Goal: Obtain resource: Obtain resource

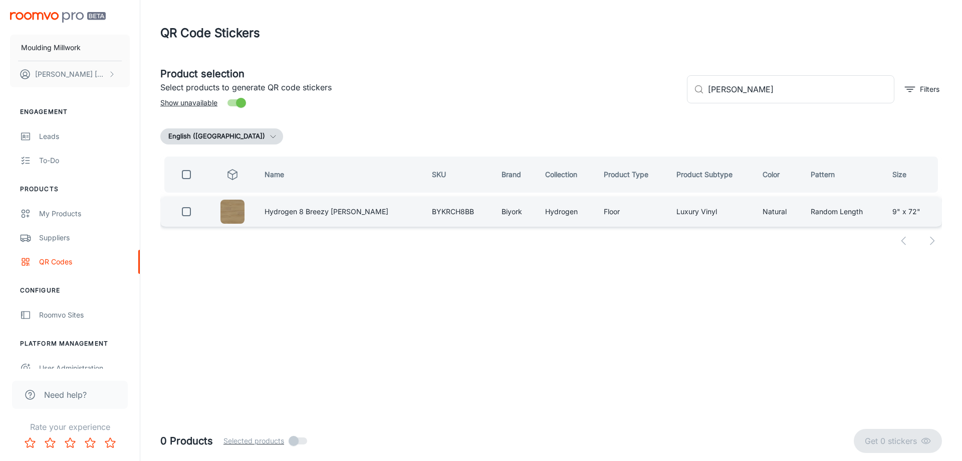
click at [188, 211] on input "checkbox" at bounding box center [186, 211] width 20 height 20
checkbox input "true"
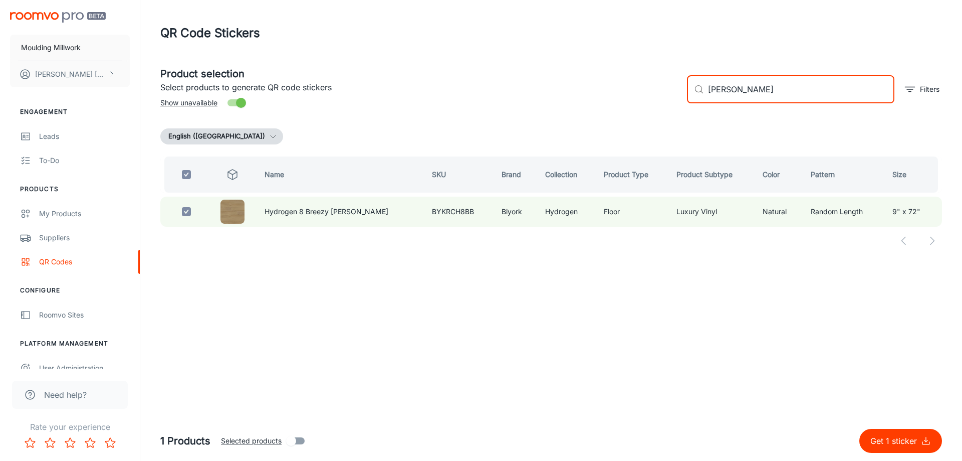
drag, startPoint x: 733, startPoint y: 92, endPoint x: 680, endPoint y: 93, distance: 53.1
click at [680, 93] on div "​ [PERSON_NAME] ​ Filters" at bounding box center [810, 85] width 263 height 54
type input "silent"
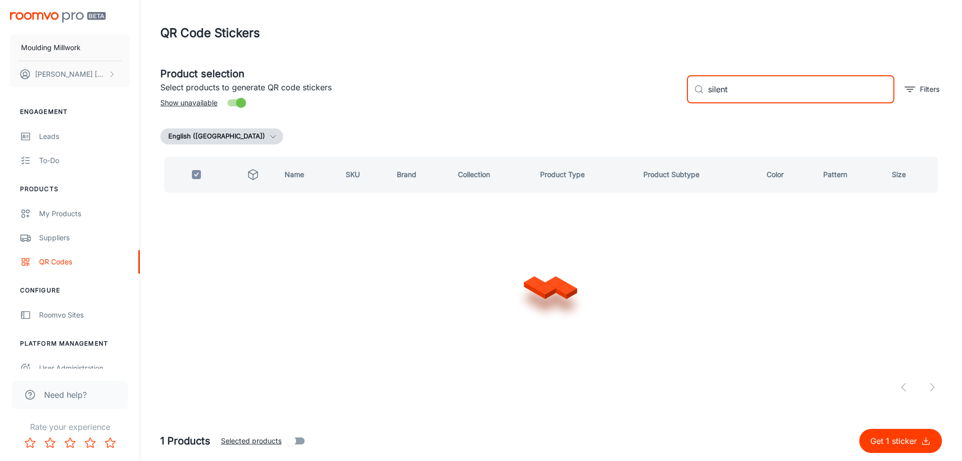
checkbox input "false"
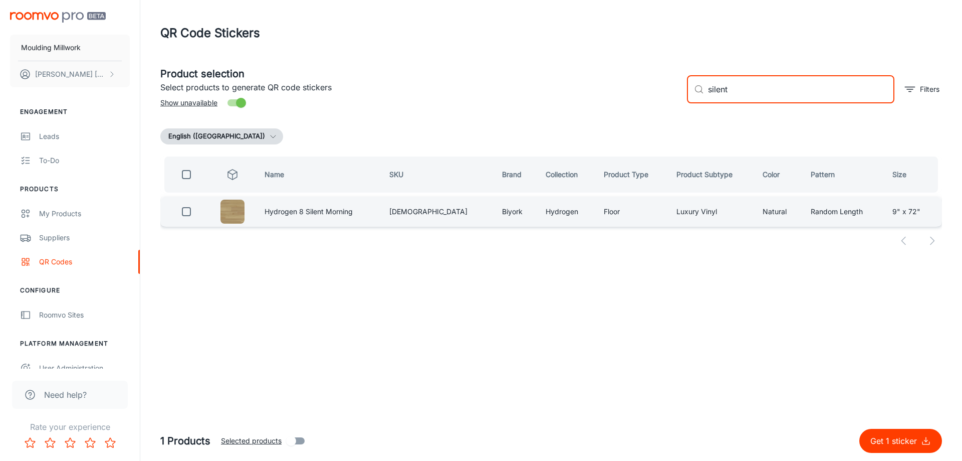
type input "silent"
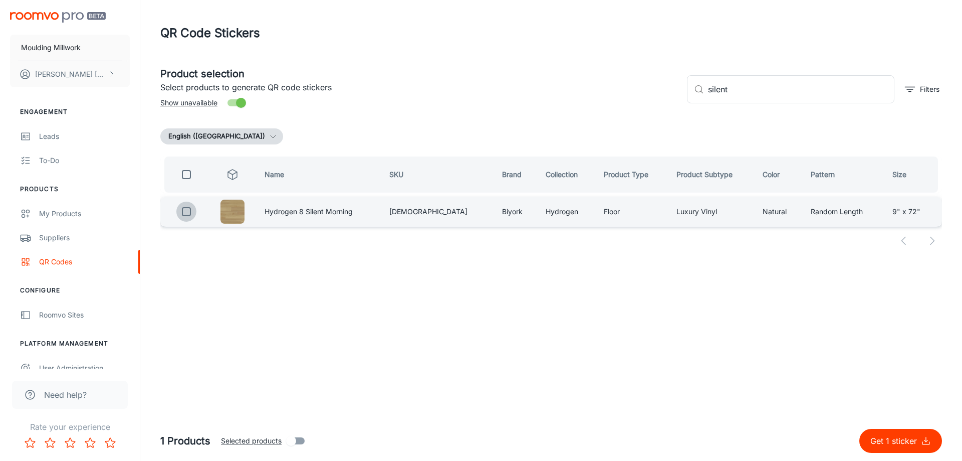
click at [192, 212] on input "checkbox" at bounding box center [186, 211] width 20 height 20
checkbox input "true"
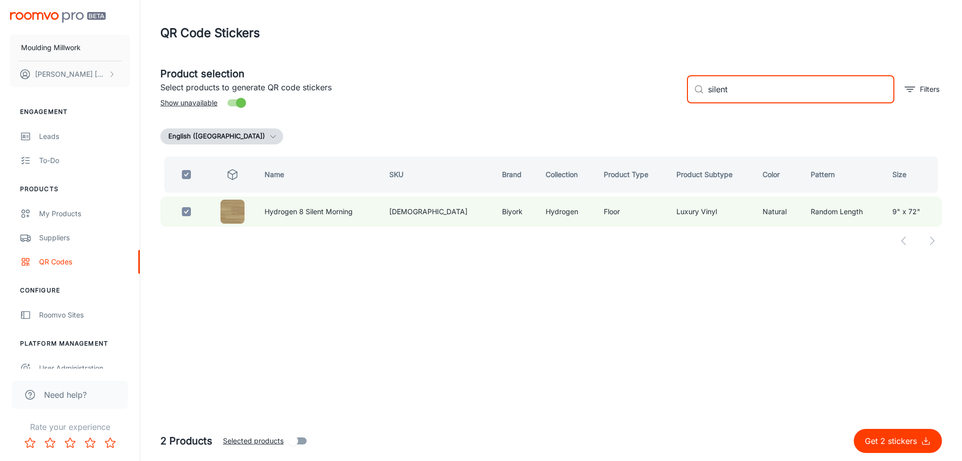
drag, startPoint x: 737, startPoint y: 90, endPoint x: 647, endPoint y: 101, distance: 90.8
click at [647, 101] on div "Product selection Select products to generate QR code stickers Show unavailable…" at bounding box center [547, 85] width 790 height 54
type input "mellow"
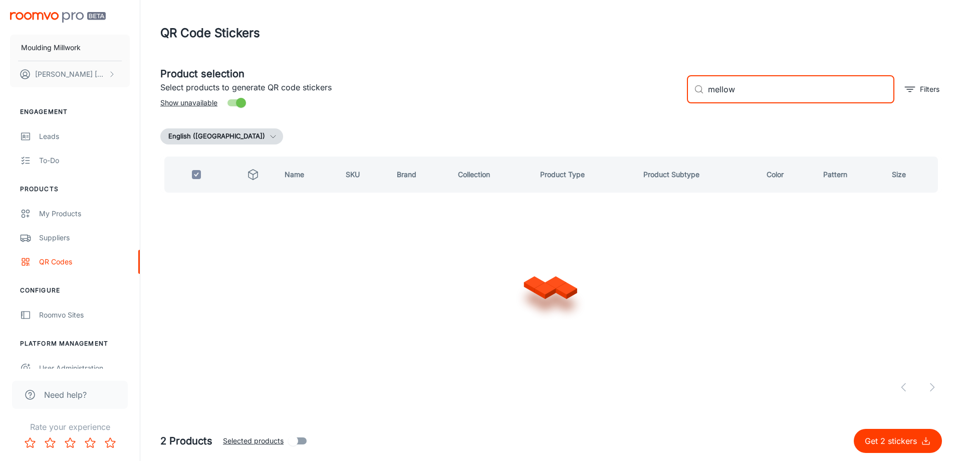
checkbox input "false"
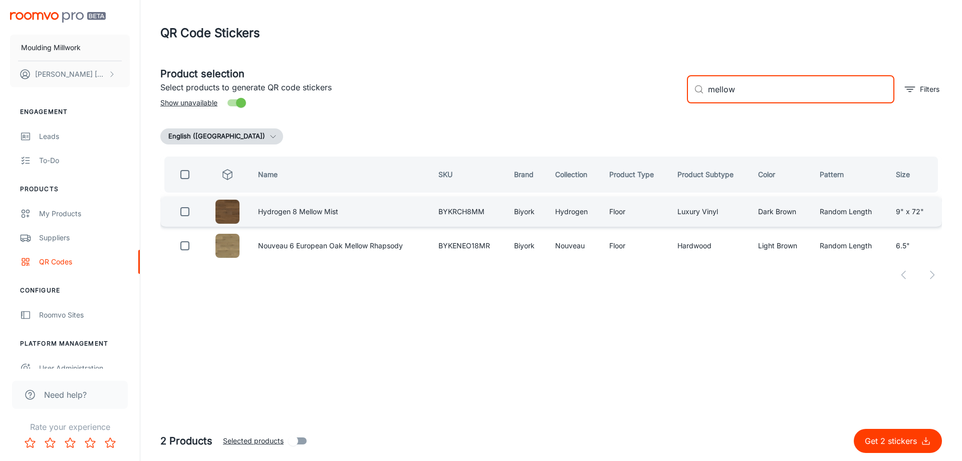
type input "mellow"
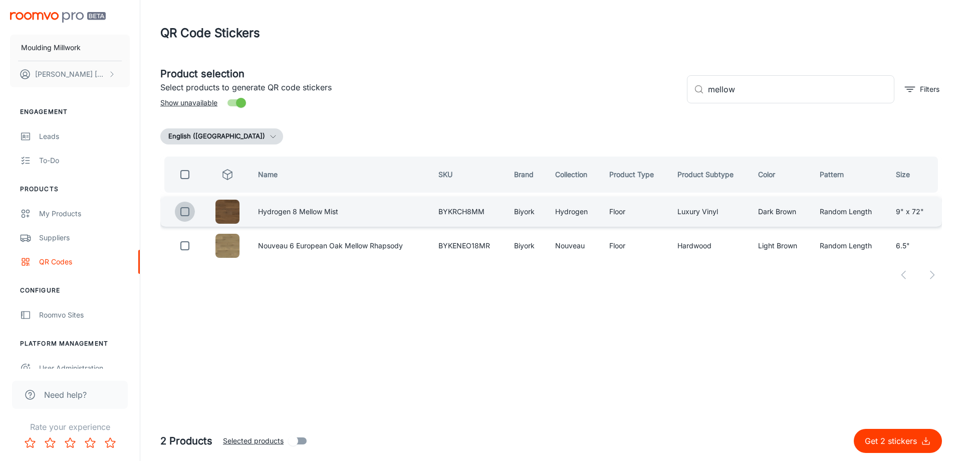
click at [181, 211] on input "checkbox" at bounding box center [185, 211] width 20 height 20
checkbox input "true"
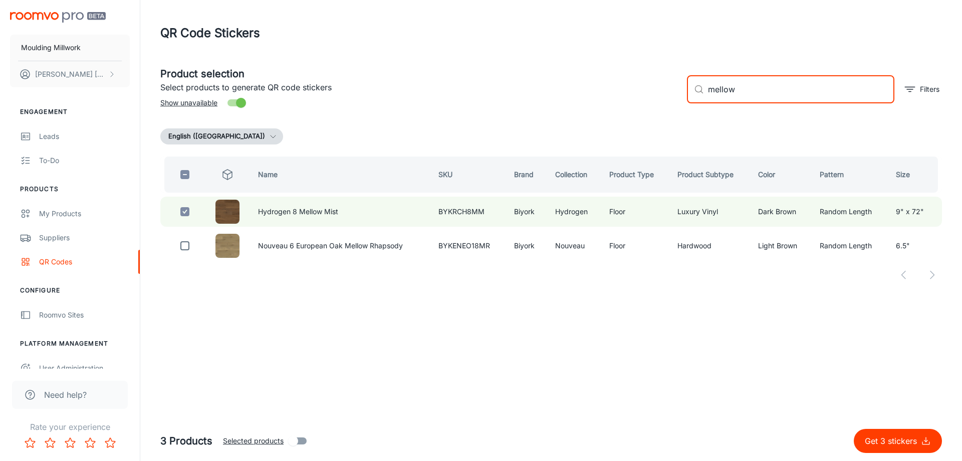
drag, startPoint x: 739, startPoint y: 90, endPoint x: 669, endPoint y: 93, distance: 69.8
click at [670, 93] on div "Product selection Select products to generate QR code stickers Show unavailable…" at bounding box center [547, 85] width 790 height 54
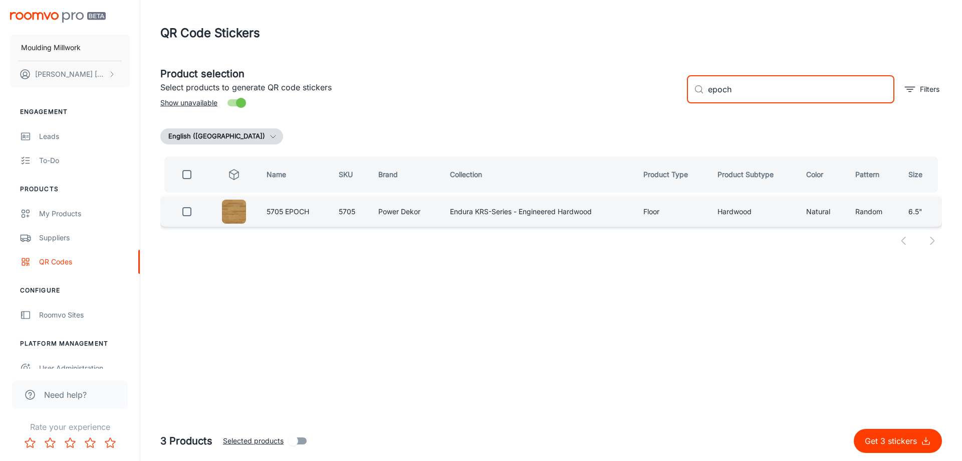
type input "epoch"
click at [183, 211] on input "checkbox" at bounding box center [187, 211] width 20 height 20
checkbox input "true"
drag, startPoint x: 738, startPoint y: 90, endPoint x: 675, endPoint y: 95, distance: 63.3
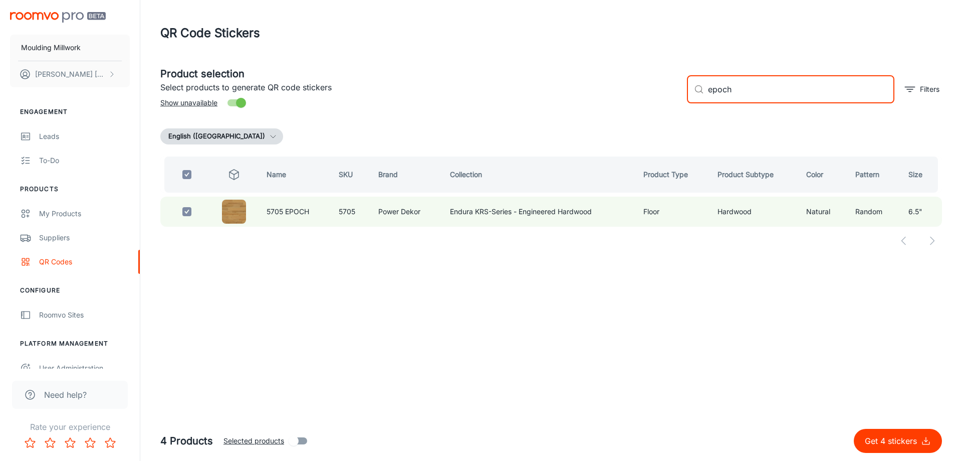
click at [675, 95] on div "Product selection Select products to generate QR code stickers Show unavailable…" at bounding box center [547, 85] width 790 height 54
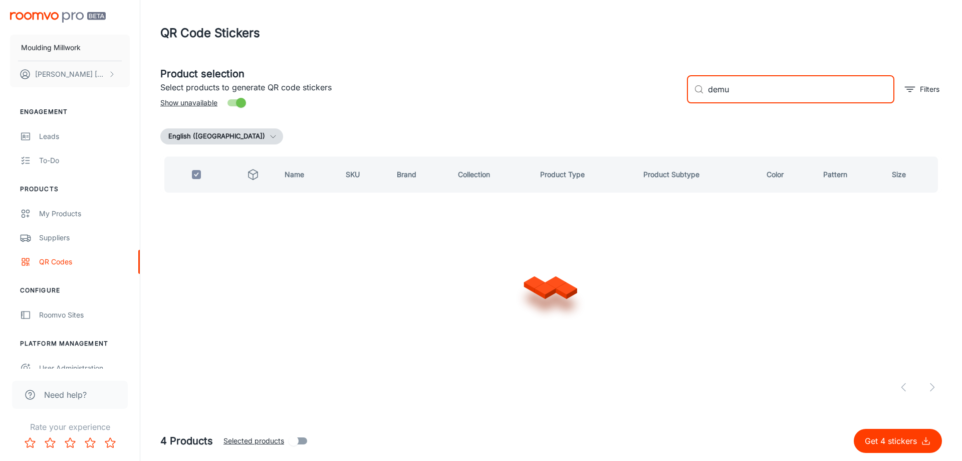
type input "demur"
checkbox input "false"
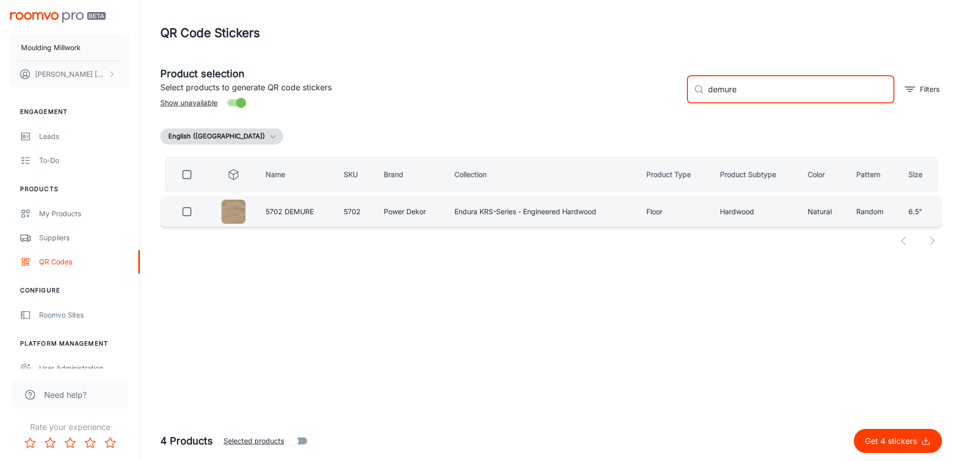
type input "demure"
click at [187, 214] on input "checkbox" at bounding box center [187, 211] width 20 height 20
checkbox input "true"
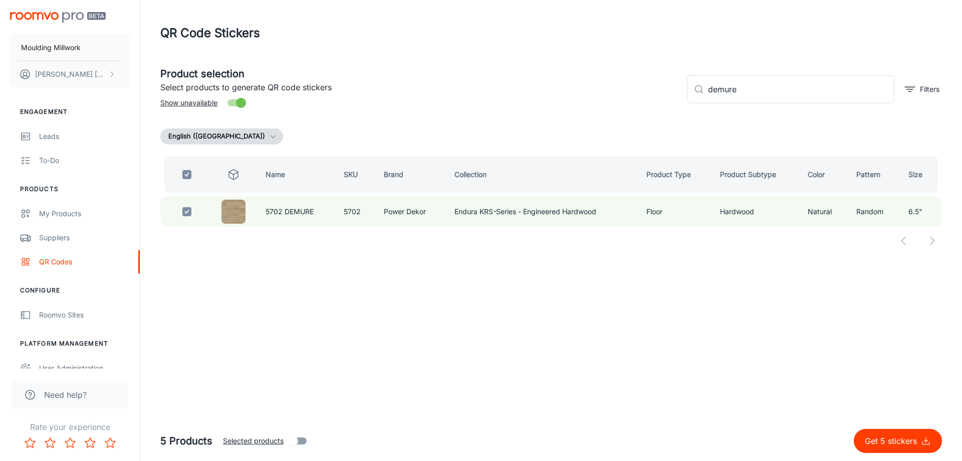
click at [885, 438] on p "Get 5 stickers" at bounding box center [893, 441] width 56 height 12
checkbox input "false"
